Goal: Information Seeking & Learning: Learn about a topic

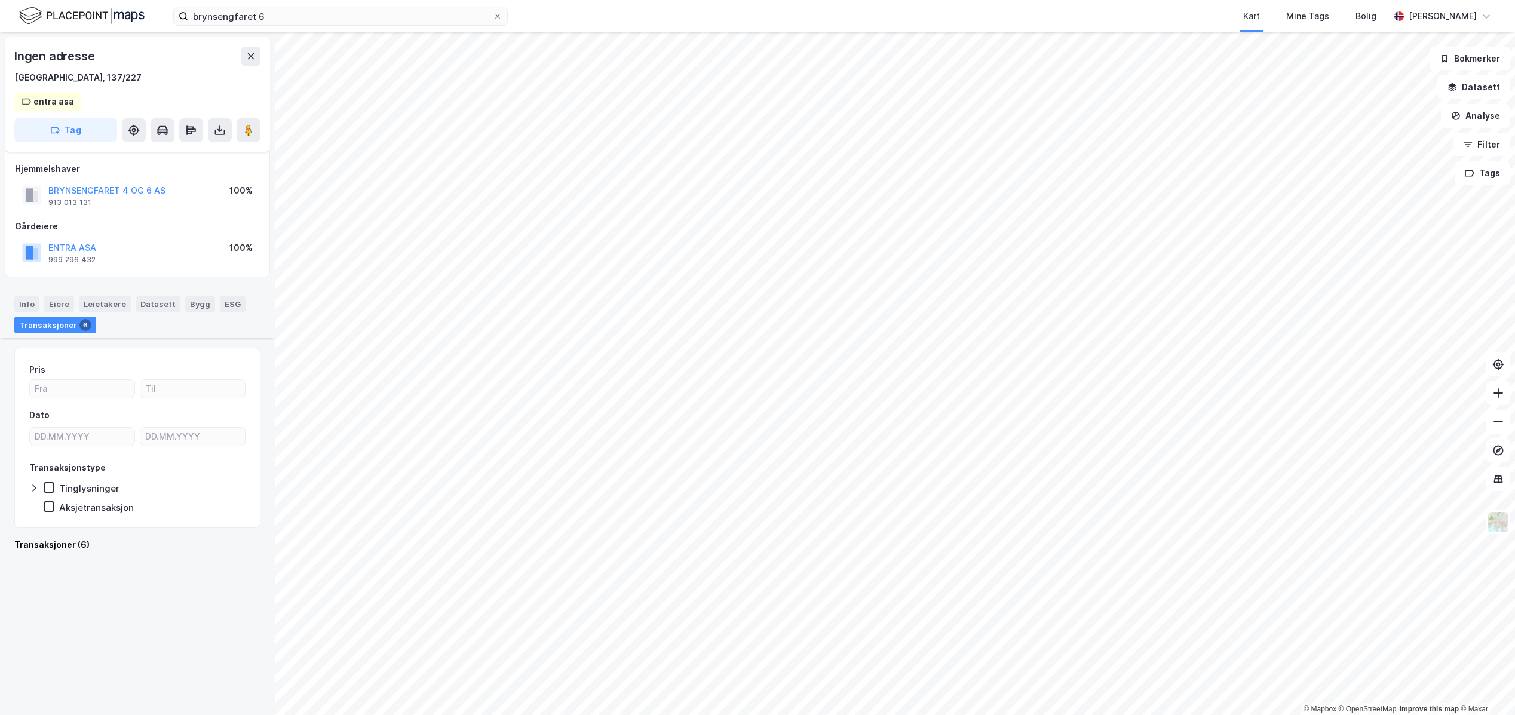
scroll to position [2751, 0]
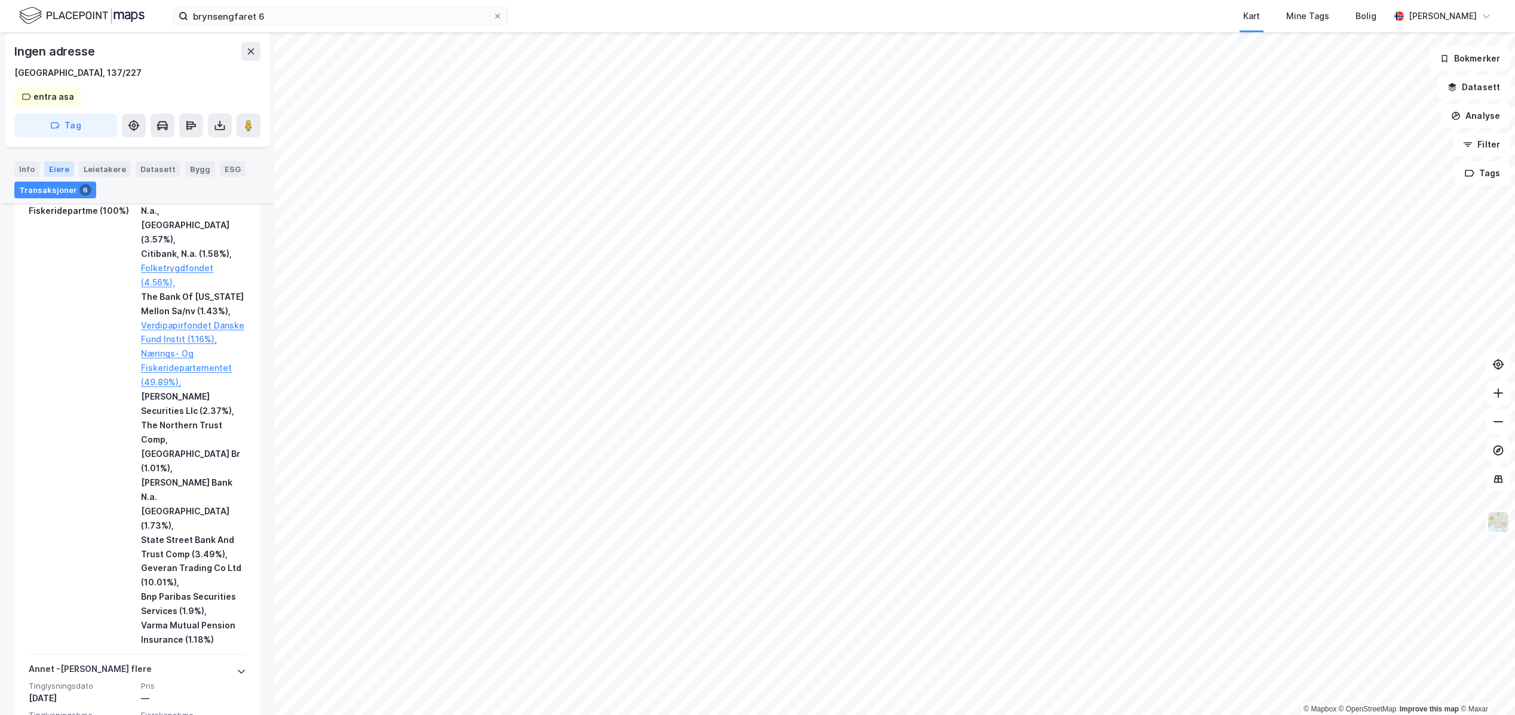
click at [55, 171] on div "Eiere" at bounding box center [59, 169] width 30 height 16
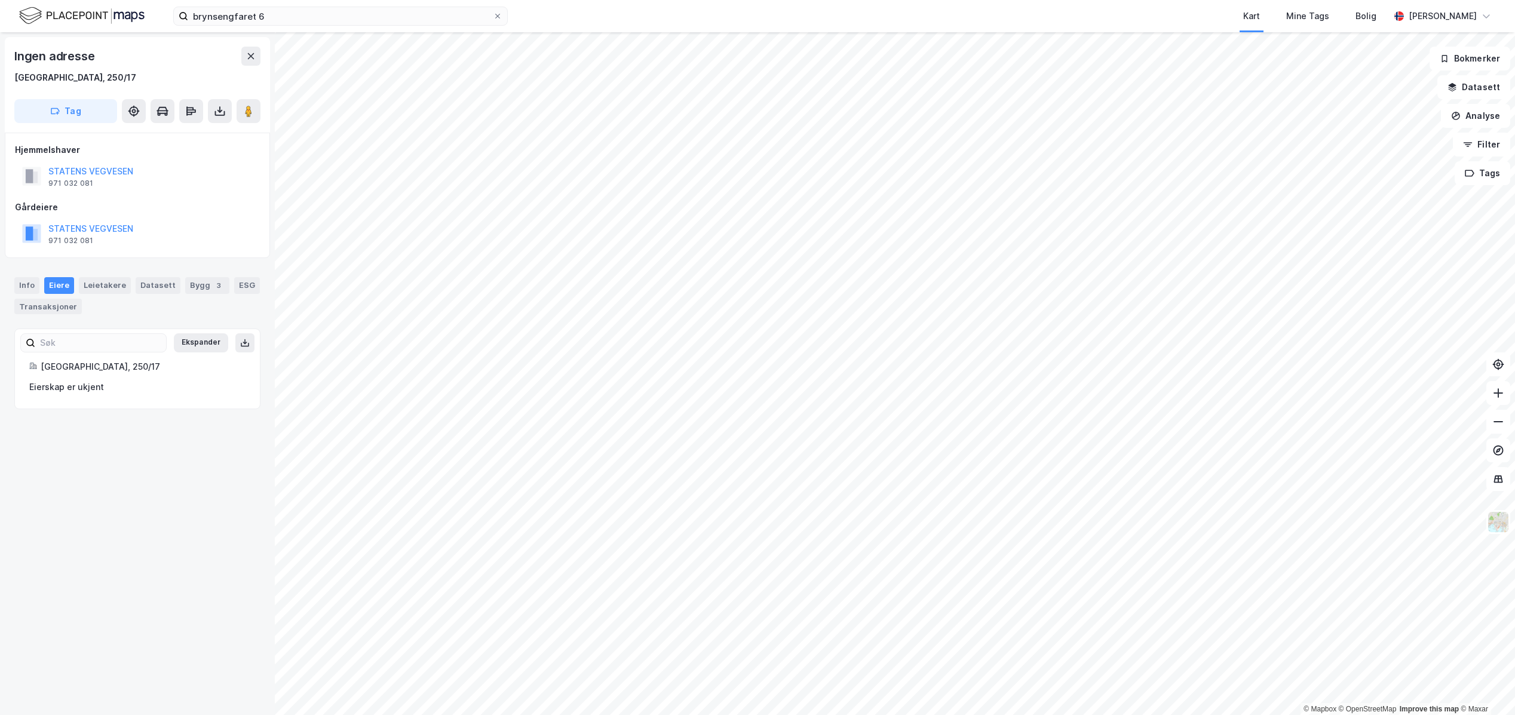
click at [140, 564] on div "Ingen adresse [GEOGRAPHIC_DATA], 250/17 Tag Hjemmelshaver STATENS VEGVESEN 971 …" at bounding box center [137, 373] width 275 height 683
